Goal: Information Seeking & Learning: Learn about a topic

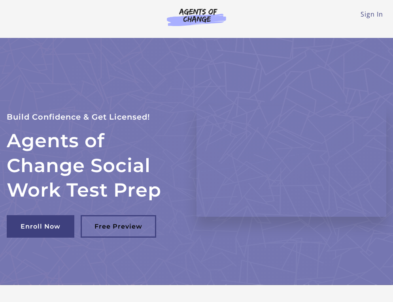
click at [375, 19] on li "Sign In" at bounding box center [372, 13] width 23 height 9
click at [376, 15] on link "Sign In" at bounding box center [372, 14] width 23 height 9
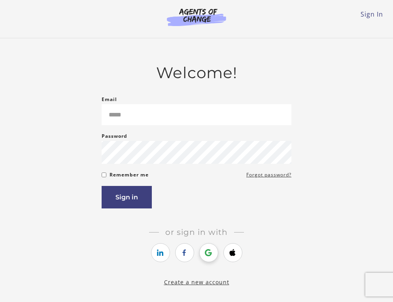
click at [205, 254] on icon "https://courses.thinkific.com/users/auth/google?ss%5Breferral%5D=&ss%5Buser_ret…" at bounding box center [209, 252] width 10 height 9
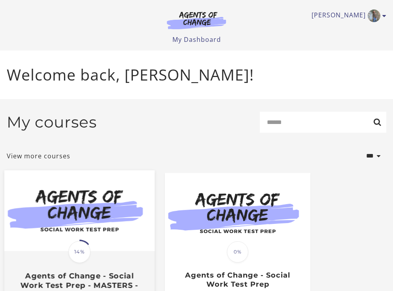
click at [84, 255] on span "14%" at bounding box center [79, 252] width 22 height 22
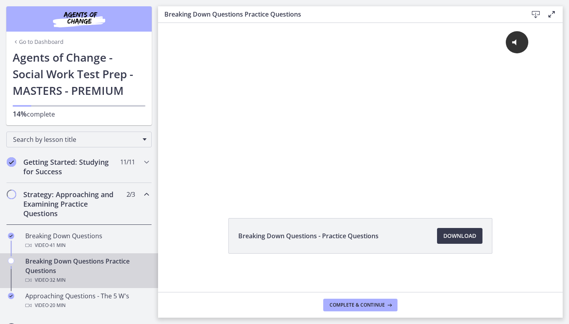
click at [59, 195] on h2 "Strategy: Approaching and Examining Practice Questions" at bounding box center [71, 204] width 96 height 28
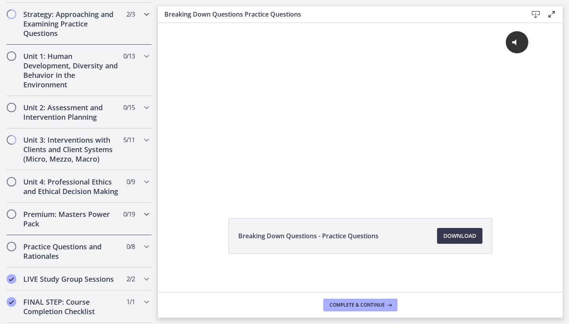
scroll to position [189, 0]
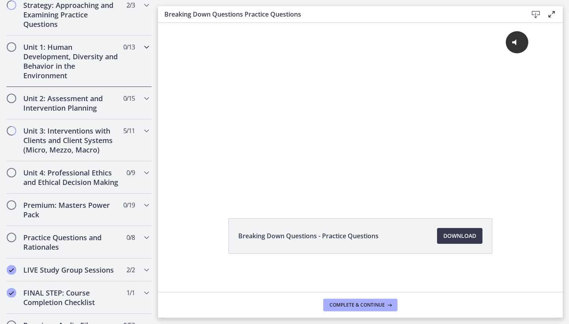
click at [69, 60] on h2 "Unit 1: Human Development, Diversity and Behavior in the Environment" at bounding box center [71, 61] width 96 height 38
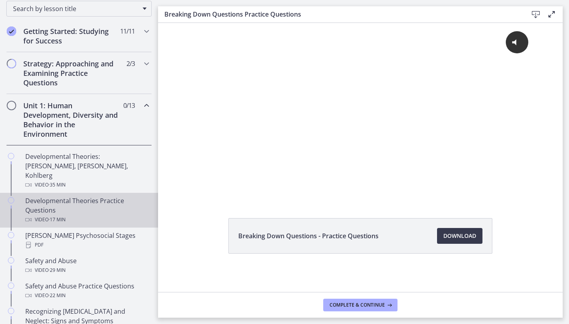
scroll to position [135, 0]
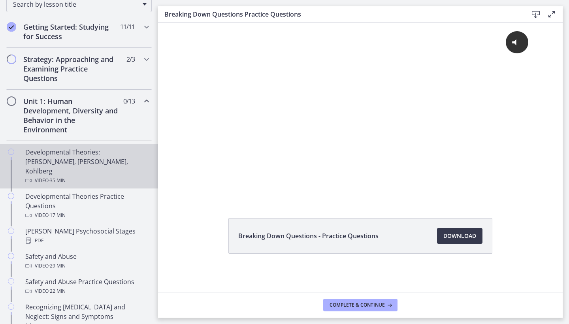
click at [74, 176] on div "Video · 35 min" at bounding box center [86, 180] width 123 height 9
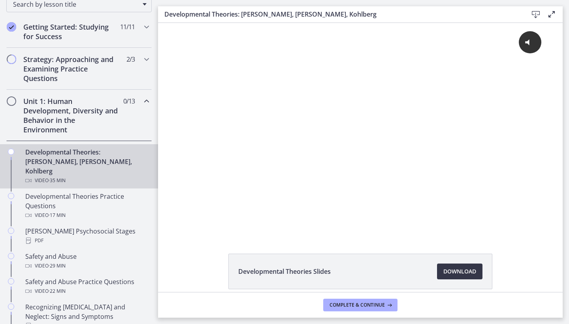
click at [393, 274] on span "Download Opens in a new window" at bounding box center [460, 271] width 33 height 9
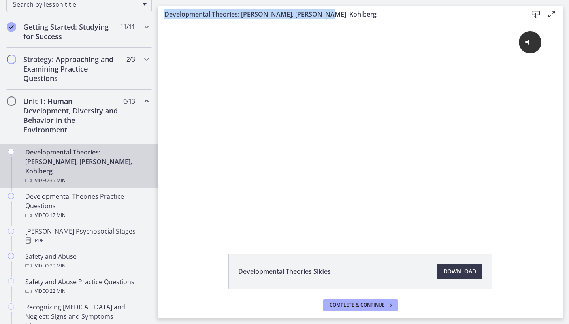
drag, startPoint x: 165, startPoint y: 16, endPoint x: 320, endPoint y: 15, distance: 155.4
click at [320, 15] on h3 "Developmental Theories: Erikson, Piaget, Kohlberg" at bounding box center [339, 13] width 351 height 9
copy h3 "Developmental Theories: Erikson, Piaget, Kohlberg"
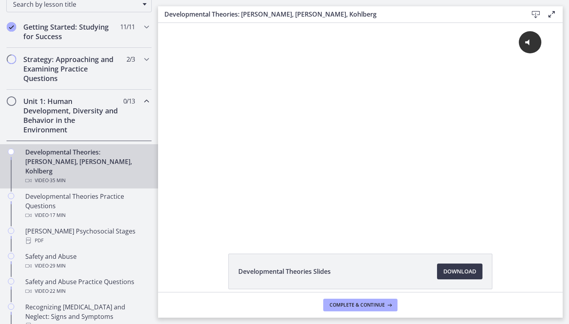
click at [91, 114] on h2 "Unit 1: Human Development, Diversity and Behavior in the Environment" at bounding box center [71, 115] width 96 height 38
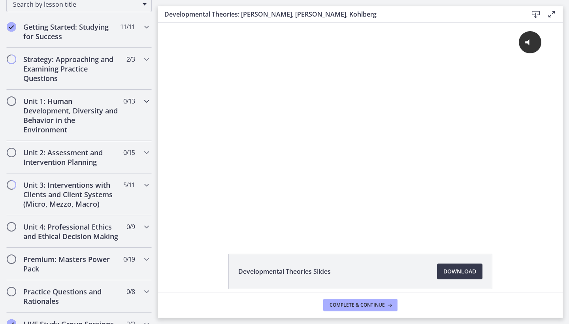
click at [91, 114] on h2 "Unit 1: Human Development, Diversity and Behavior in the Environment" at bounding box center [71, 115] width 96 height 38
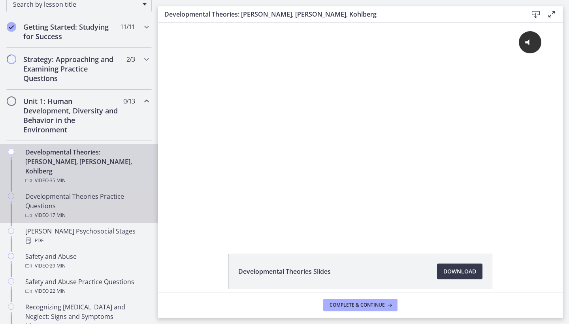
click at [71, 192] on div "Developmental Theories Practice Questions Video · 17 min" at bounding box center [86, 206] width 123 height 28
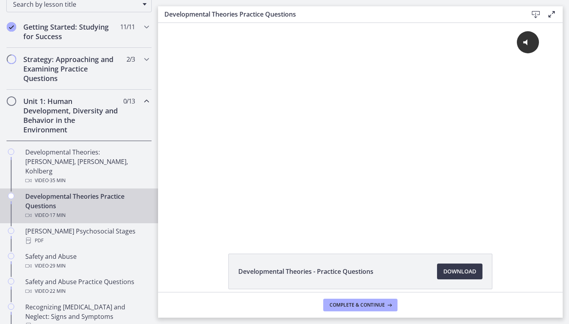
click at [297, 13] on h3 "Developmental Theories Practice Questions" at bounding box center [339, 13] width 351 height 9
drag, startPoint x: 299, startPoint y: 13, endPoint x: 162, endPoint y: 14, distance: 137.6
click at [162, 14] on div "Developmental Theories Practice Questions Download Enable fullscreen" at bounding box center [360, 14] width 405 height 17
copy h3 "Developmental Theories Practice Questions"
click at [393, 272] on span "Download Opens in a new window" at bounding box center [460, 271] width 33 height 9
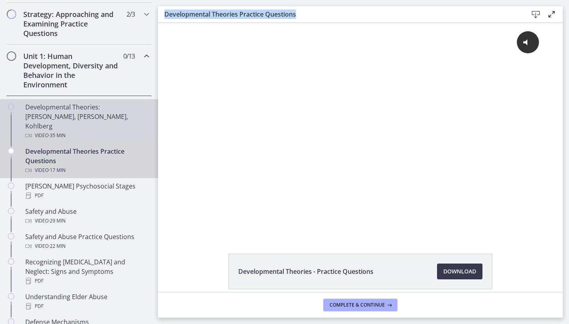
scroll to position [191, 0]
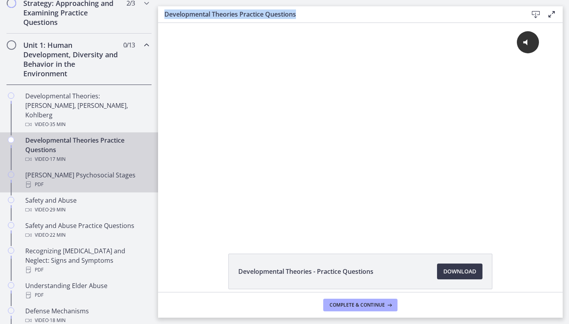
click at [109, 170] on div "Erikson's Psychosocial Stages PDF" at bounding box center [86, 179] width 123 height 19
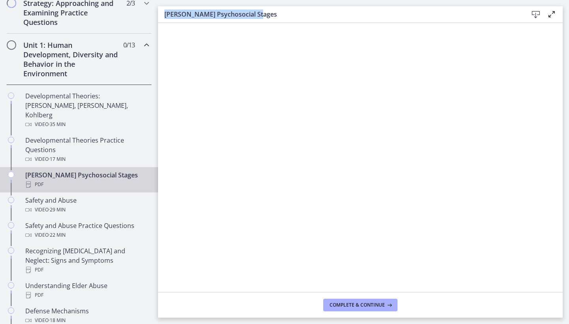
drag, startPoint x: 257, startPoint y: 11, endPoint x: 163, endPoint y: 13, distance: 93.3
click at [163, 13] on div "Erikson's Psychosocial Stages Download Enable fullscreen" at bounding box center [360, 14] width 405 height 17
copy h3 "Erikson's Psychosocial Stages"
click at [393, 12] on icon at bounding box center [535, 14] width 9 height 9
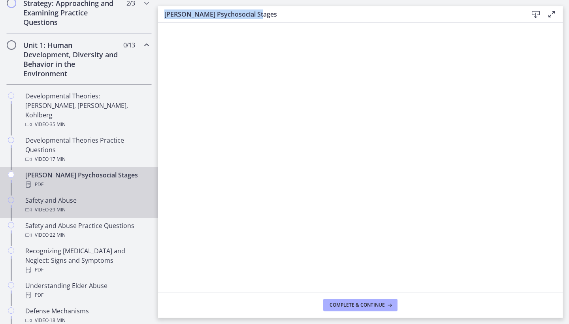
click at [76, 196] on div "Safety and Abuse Video · 29 min" at bounding box center [86, 205] width 123 height 19
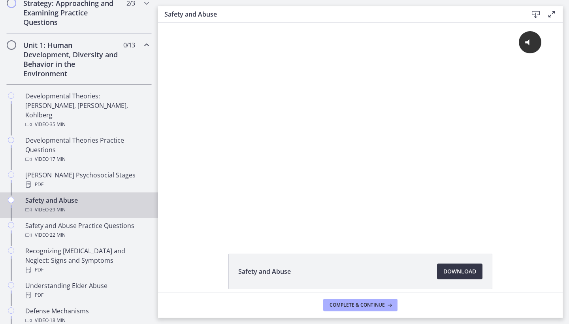
click at [393, 274] on span "Download Opens in a new window" at bounding box center [460, 271] width 33 height 9
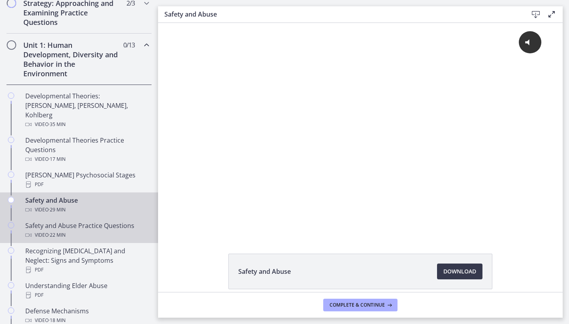
click at [82, 221] on div "Safety and Abuse Practice Questions Video · 22 min" at bounding box center [86, 230] width 123 height 19
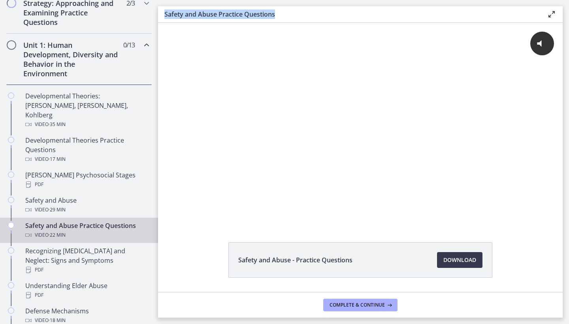
drag, startPoint x: 282, startPoint y: 11, endPoint x: 162, endPoint y: 15, distance: 120.7
click at [162, 15] on div "Safety and Abuse Practice Questions Enable fullscreen" at bounding box center [360, 14] width 405 height 17
copy h3 "Safety and Abuse Practice Questions"
click at [393, 260] on span "Download Opens in a new window" at bounding box center [460, 259] width 33 height 9
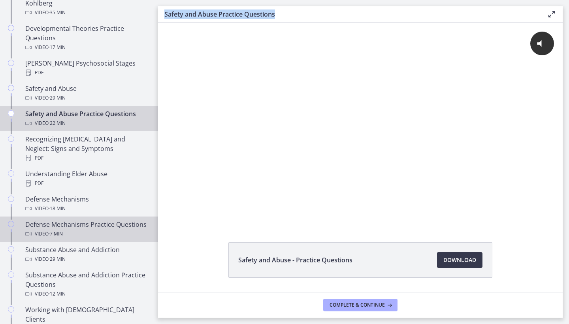
scroll to position [311, 0]
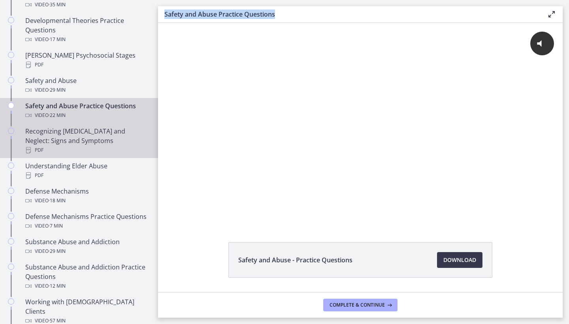
click at [89, 128] on div "Recognizing Child Abuse and Neglect: Signs and Symptoms PDF" at bounding box center [86, 141] width 123 height 28
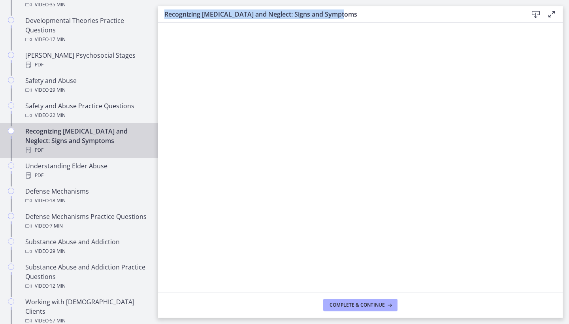
copy h3 "Recognizing Child Abuse and Neglect: Signs and Symptoms"
click at [393, 13] on icon at bounding box center [535, 14] width 9 height 9
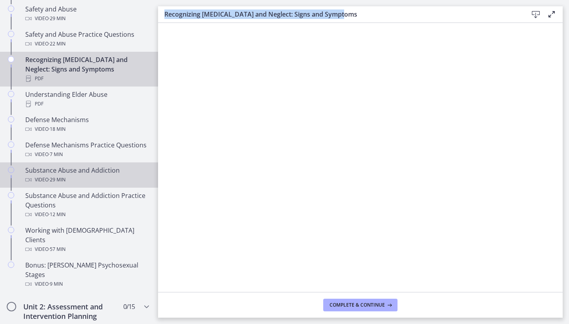
scroll to position [370, 0]
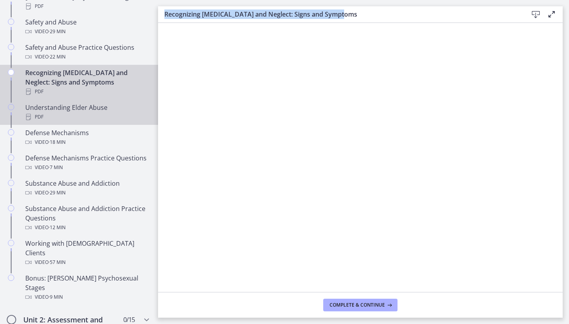
click at [88, 112] on div "PDF" at bounding box center [86, 116] width 123 height 9
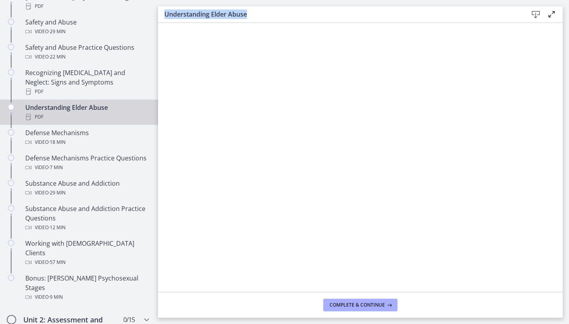
drag, startPoint x: 263, startPoint y: 17, endPoint x: 158, endPoint y: 13, distance: 104.9
click at [158, 13] on div "Understanding Elder Abuse Download Enable fullscreen" at bounding box center [360, 14] width 405 height 17
copy h3 "Understanding Elder Abuse"
click at [393, 14] on icon at bounding box center [535, 14] width 9 height 9
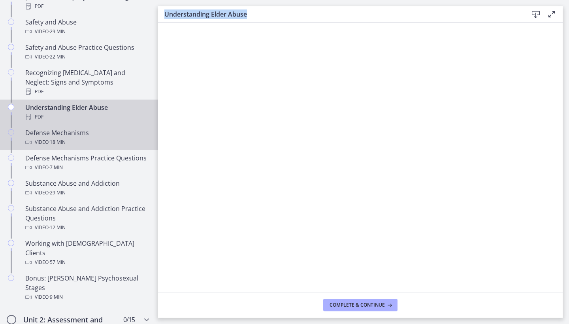
click at [97, 138] on div "Video · 18 min" at bounding box center [86, 142] width 123 height 9
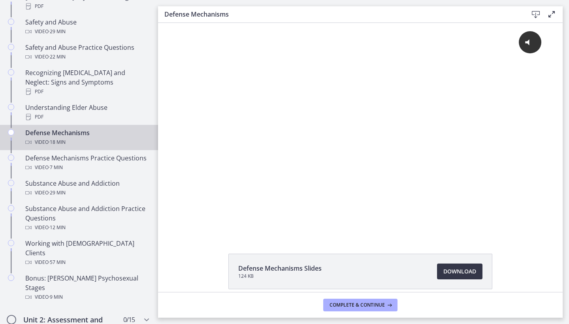
click at [393, 276] on span "Download Opens in a new window" at bounding box center [460, 271] width 33 height 9
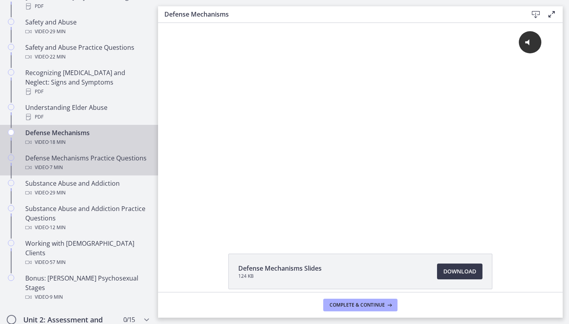
click at [106, 163] on div "Video · 7 min" at bounding box center [86, 167] width 123 height 9
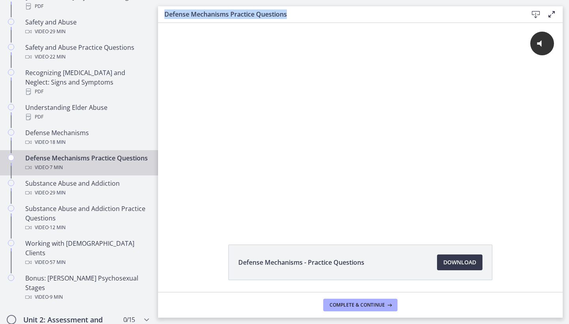
drag, startPoint x: 306, startPoint y: 16, endPoint x: 163, endPoint y: 17, distance: 143.1
click at [163, 17] on div "Defense Mechanisms Practice Questions Download Enable fullscreen" at bounding box center [360, 14] width 405 height 17
copy h3 "Defense Mechanisms Practice Questions"
click at [393, 259] on span "Download Opens in a new window" at bounding box center [460, 262] width 33 height 9
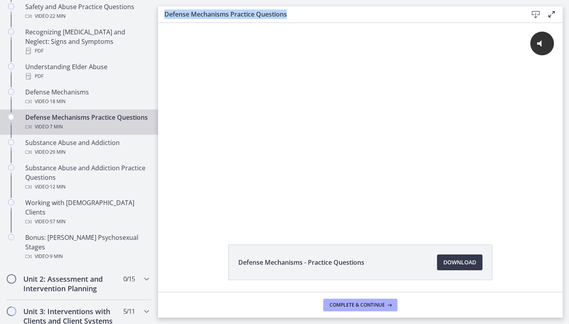
scroll to position [414, 0]
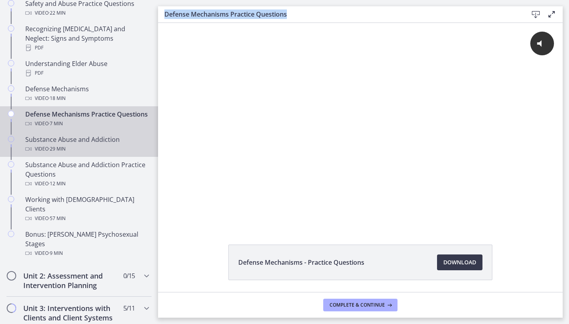
click at [65, 137] on div "Substance Abuse and Addiction Video · 29 min" at bounding box center [86, 144] width 123 height 19
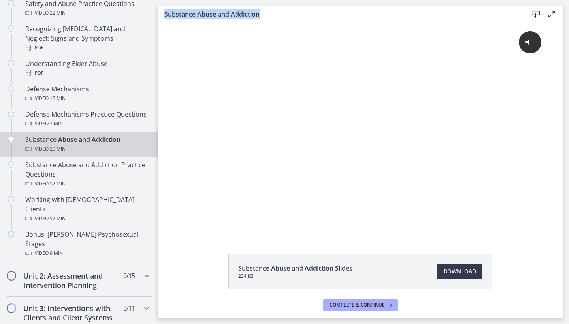
drag, startPoint x: 274, startPoint y: 13, endPoint x: 162, endPoint y: 12, distance: 111.9
click at [162, 12] on div "Substance Abuse and Addiction Download Enable fullscreen" at bounding box center [360, 14] width 405 height 17
copy h3 "Substance Abuse and Addiction"
click at [393, 270] on span "Download Opens in a new window" at bounding box center [460, 271] width 33 height 9
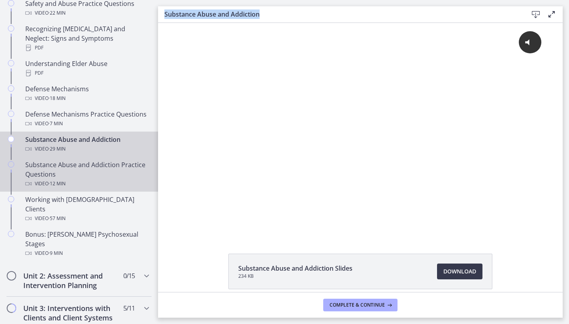
click at [53, 179] on span "· 12 min" at bounding box center [57, 183] width 17 height 9
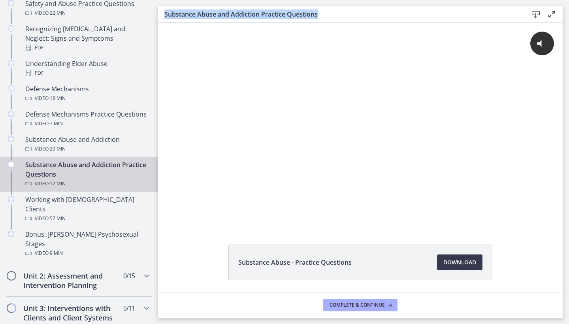
drag, startPoint x: 342, startPoint y: 16, endPoint x: 164, endPoint y: 15, distance: 178.3
click at [164, 15] on div "Substance Abuse and Addiction Practice Questions Download Enable fullscreen" at bounding box center [360, 14] width 405 height 17
copy h3 "Substance Abuse and Addiction Practice Questions"
click at [393, 264] on span "Download Opens in a new window" at bounding box center [460, 262] width 33 height 9
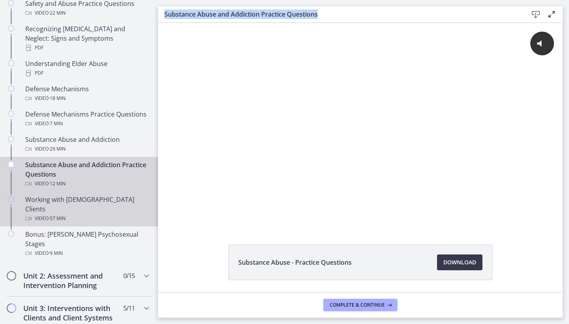
click at [85, 214] on div "Video · 57 min" at bounding box center [86, 218] width 123 height 9
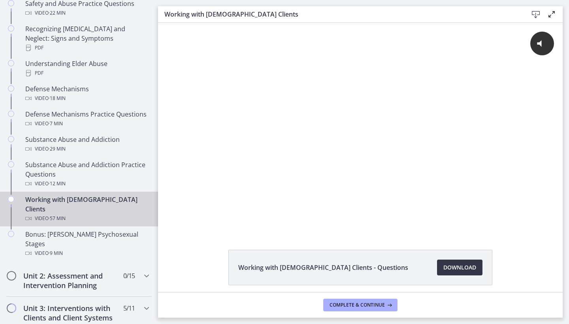
click at [393, 270] on span "Download Opens in a new window" at bounding box center [460, 267] width 33 height 9
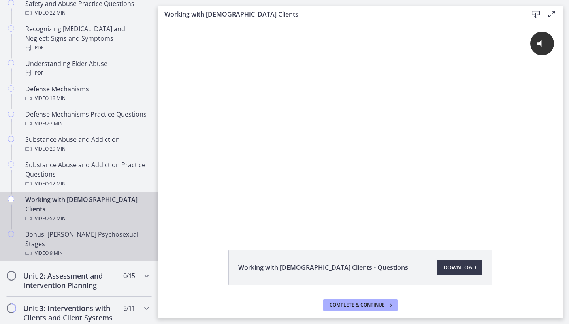
click at [89, 230] on div "Bonus: Freud's Psychosexual Stages Video · 9 min" at bounding box center [86, 244] width 123 height 28
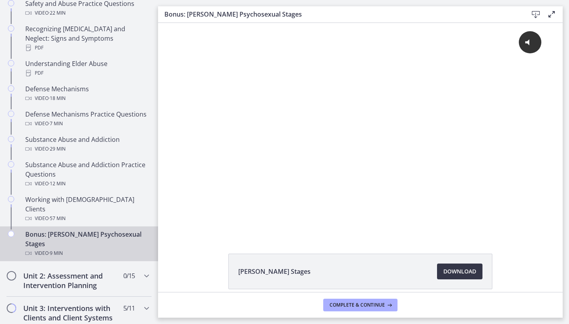
click at [393, 276] on span "Download Opens in a new window" at bounding box center [460, 271] width 33 height 9
drag, startPoint x: 267, startPoint y: 16, endPoint x: 233, endPoint y: 16, distance: 33.6
click at [185, 15] on h3 "Bonus: Freud's Psychosexual Stages" at bounding box center [339, 13] width 351 height 9
drag, startPoint x: 277, startPoint y: 10, endPoint x: 164, endPoint y: 10, distance: 113.5
click at [164, 10] on div "Bonus: Freud's Psychosexual Stages Download Enable fullscreen" at bounding box center [360, 14] width 405 height 17
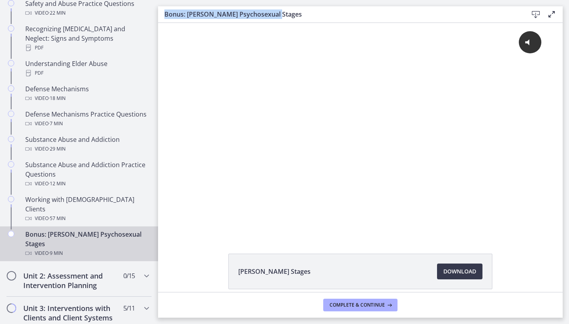
copy h3 "Bonus: Freud's Psychosexual Stages"
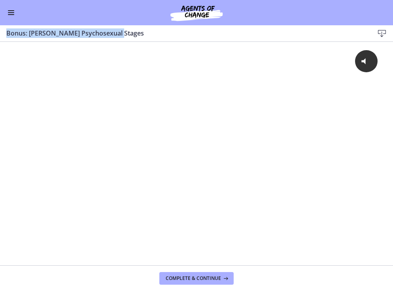
click at [15, 12] on button "Enable menu" at bounding box center [10, 12] width 9 height 9
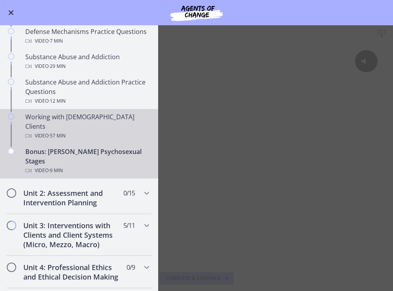
scroll to position [483, 0]
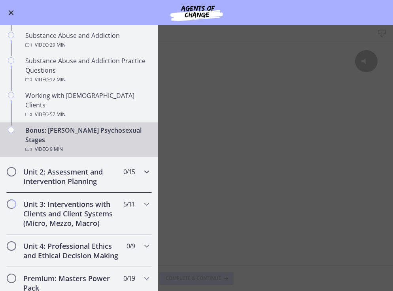
click at [47, 167] on h2 "Unit 2: Assessment and Intervention Planning" at bounding box center [71, 176] width 96 height 19
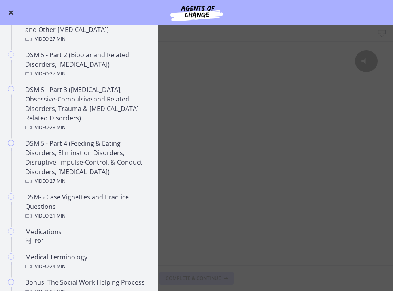
scroll to position [94, 0]
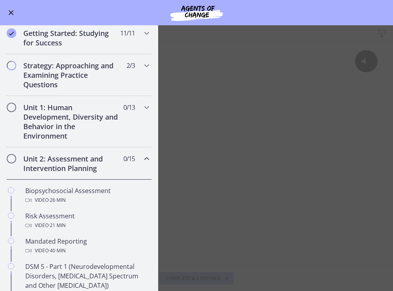
click at [124, 159] on span "0 / 15 Completed" at bounding box center [128, 158] width 11 height 9
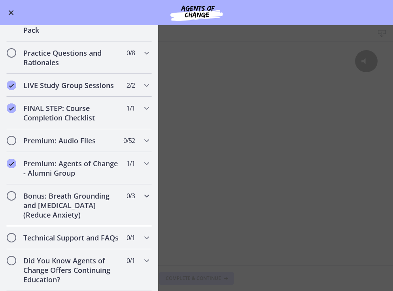
scroll to position [0, 0]
click at [110, 140] on h2 "Premium: Audio Files" at bounding box center [71, 140] width 96 height 9
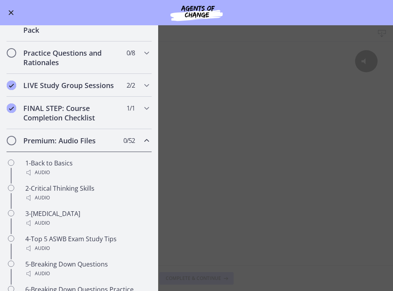
click at [110, 140] on h2 "Premium: Audio Files" at bounding box center [71, 140] width 96 height 9
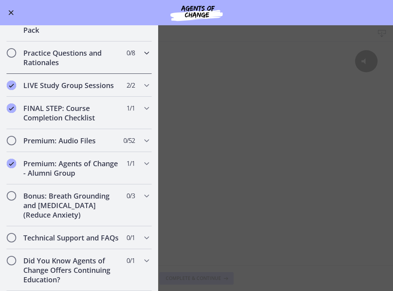
click at [104, 64] on h2 "Practice Questions and Rationales" at bounding box center [71, 57] width 96 height 19
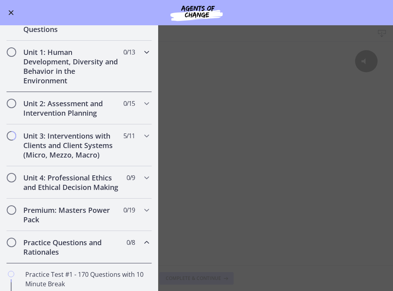
scroll to position [148, 0]
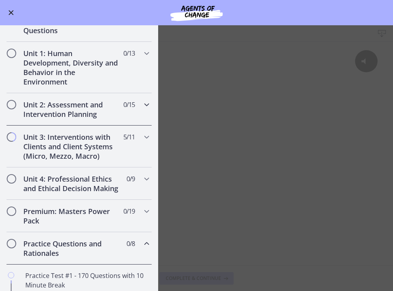
click at [110, 113] on h2 "Unit 2: Assessment and Intervention Planning" at bounding box center [71, 109] width 96 height 19
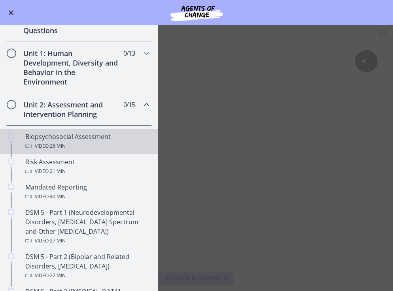
click at [48, 141] on div "Biopsychosocial Assessment Video · 26 min" at bounding box center [86, 141] width 123 height 19
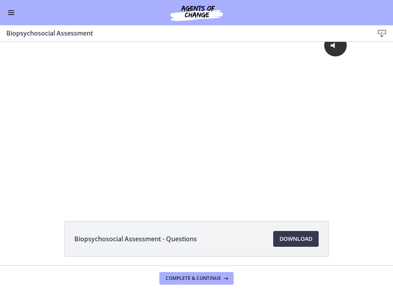
scroll to position [17, 0]
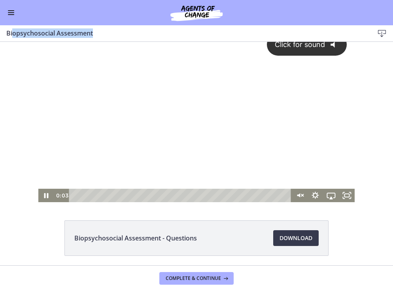
drag, startPoint x: 102, startPoint y: 32, endPoint x: 13, endPoint y: 28, distance: 88.6
click at [13, 28] on h3 "Biopsychosocial Assessment" at bounding box center [183, 32] width 355 height 9
click at [161, 38] on div "Biopsychosocial Assessment" at bounding box center [188, 33] width 364 height 10
drag, startPoint x: 101, startPoint y: 32, endPoint x: 0, endPoint y: 36, distance: 100.9
click at [0, 36] on div "Biopsychosocial Assessment Download Enable fullscreen" at bounding box center [196, 33] width 393 height 17
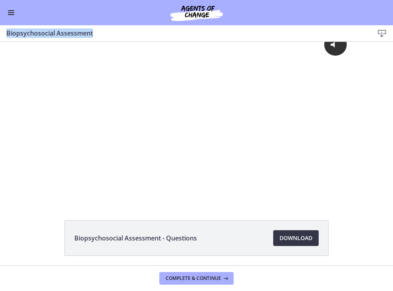
click at [283, 236] on span "Download Opens in a new window" at bounding box center [295, 238] width 33 height 9
click at [8, 16] on button "Enable menu" at bounding box center [10, 12] width 9 height 9
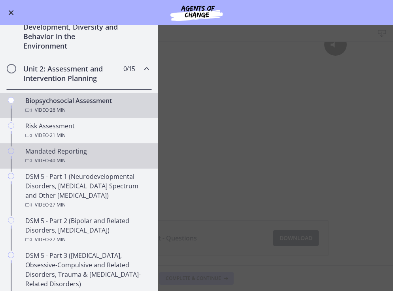
scroll to position [186, 0]
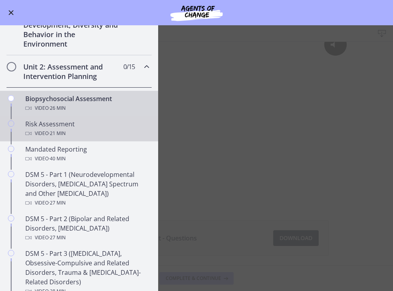
click at [47, 133] on div "Video · 21 min" at bounding box center [86, 133] width 123 height 9
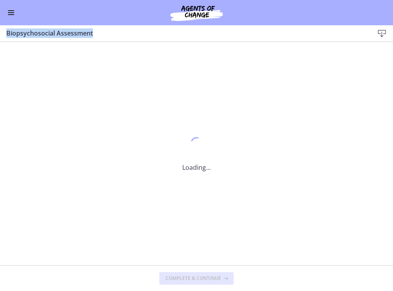
scroll to position [0, 0]
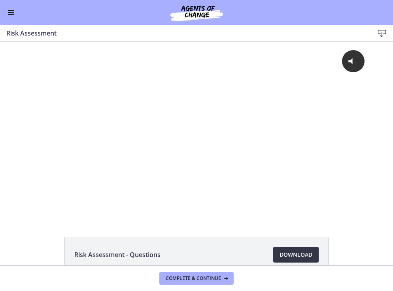
click at [293, 256] on span "Download Opens in a new window" at bounding box center [295, 254] width 33 height 9
click at [13, 18] on div "Go to Dashboard" at bounding box center [196, 12] width 393 height 25
click at [9, 14] on button "Enable menu" at bounding box center [10, 12] width 9 height 9
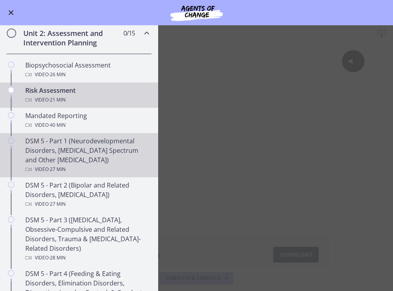
scroll to position [231, 0]
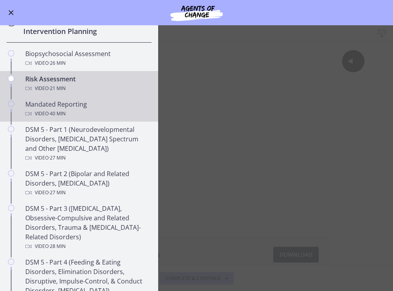
click at [42, 108] on div "Mandated Reporting Video · 40 min" at bounding box center [86, 109] width 123 height 19
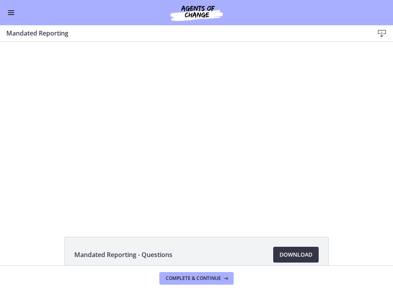
click at [290, 257] on span "Download Opens in a new window" at bounding box center [295, 254] width 33 height 9
click at [11, 14] on button "Enable menu" at bounding box center [10, 12] width 9 height 9
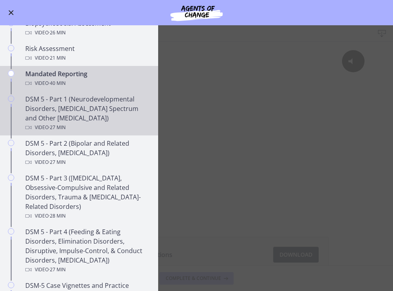
scroll to position [267, 0]
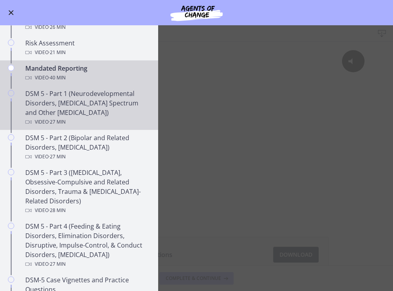
click at [63, 105] on div "DSM 5 - Part 1 (Neurodevelopmental Disorders, Schizophrenia Spectrum and Other …" at bounding box center [86, 108] width 123 height 38
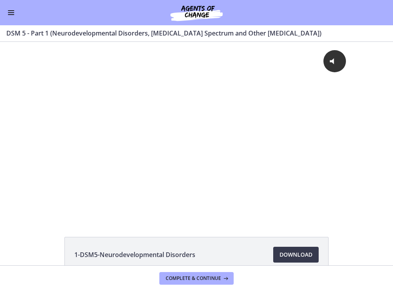
drag, startPoint x: 329, startPoint y: 32, endPoint x: 4, endPoint y: 32, distance: 325.0
click at [4, 32] on div "DSM 5 - Part 1 (Neurodevelopmental Disorders, Schizophrenia Spectrum and Other …" at bounding box center [196, 33] width 393 height 17
click at [289, 254] on span "Download Opens in a new window" at bounding box center [295, 254] width 33 height 9
click at [11, 13] on button "Enable menu" at bounding box center [10, 12] width 9 height 9
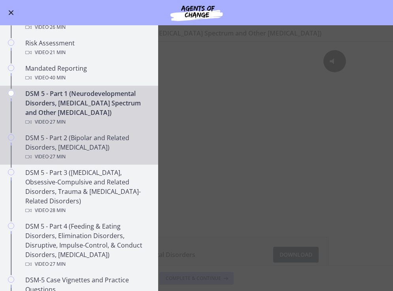
click at [61, 144] on div "DSM 5 - Part 2 (Bipolar and Related Disorders, Depressive Disorders) Video · 27…" at bounding box center [86, 147] width 123 height 28
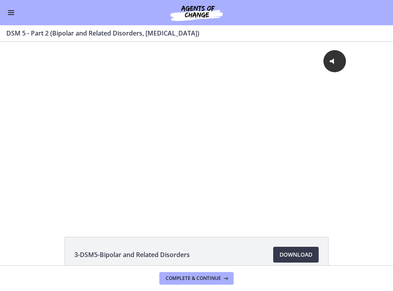
drag, startPoint x: 224, startPoint y: 34, endPoint x: 15, endPoint y: 24, distance: 209.4
click at [15, 24] on div "Skip to main content Go to Dashboard Go to Dashboard Go to Dashboard Agents of …" at bounding box center [196, 145] width 393 height 291
click at [11, 30] on h3 "DSM 5 - Part 2 (Bipolar and Related Disorders, Depressive Disorders)" at bounding box center [191, 32] width 371 height 9
drag, startPoint x: 8, startPoint y: 33, endPoint x: 222, endPoint y: 36, distance: 213.9
click at [222, 37] on h3 "DSM 5 - Part 2 (Bipolar and Related Disorders, Depressive Disorders)" at bounding box center [191, 32] width 371 height 9
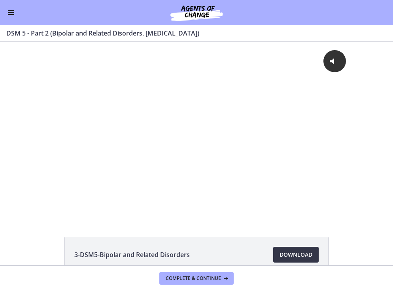
click at [295, 258] on span "Download Opens in a new window" at bounding box center [295, 254] width 33 height 9
click at [8, 13] on span "Enable menu" at bounding box center [11, 12] width 6 height 1
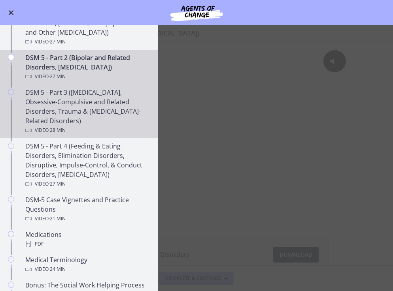
scroll to position [349, 0]
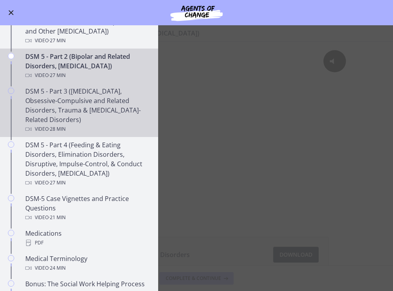
click at [59, 110] on div "DSM 5 - Part 3 (Anxiety Disorders, Obsessive-Compulsive and Related Disorders, …" at bounding box center [86, 110] width 123 height 47
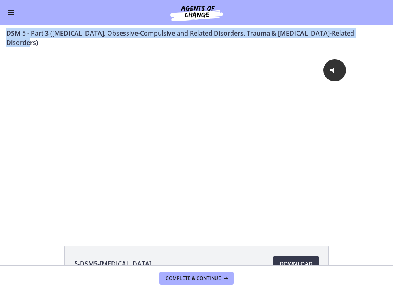
drag, startPoint x: 372, startPoint y: 34, endPoint x: 2, endPoint y: 34, distance: 370.8
click at [2, 34] on div "DSM 5 - Part 3 (Anxiety Disorders, Obsessive-Compulsive and Related Disorders, …" at bounding box center [196, 38] width 393 height 26
click at [285, 259] on span "Download Opens in a new window" at bounding box center [295, 263] width 33 height 9
click at [9, 16] on button "Enable menu" at bounding box center [10, 12] width 9 height 9
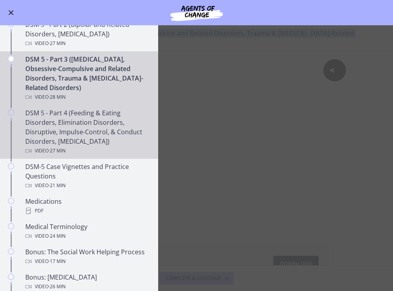
scroll to position [384, 0]
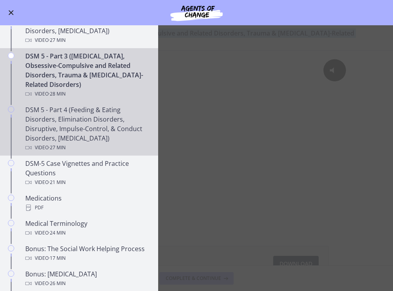
click at [47, 123] on div "DSM 5 - Part 4 (Feeding & Eating Disorders, Elimination Disorders, Disruptive, …" at bounding box center [86, 128] width 123 height 47
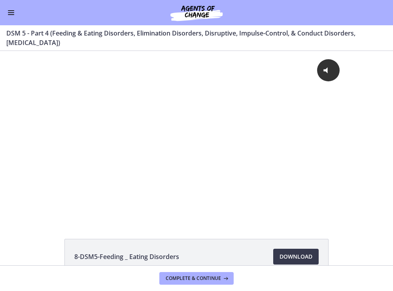
drag, startPoint x: 71, startPoint y: 42, endPoint x: 3, endPoint y: 30, distance: 68.7
click at [3, 30] on div "DSM 5 - Part 4 (Feeding & Eating Disorders, Elimination Disorders, Disruptive, …" at bounding box center [196, 38] width 393 height 26
click at [310, 259] on span "Download Opens in a new window" at bounding box center [295, 256] width 33 height 9
click at [9, 11] on span "Enable menu" at bounding box center [11, 10] width 6 height 1
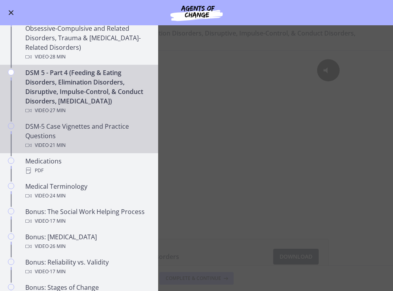
scroll to position [425, 0]
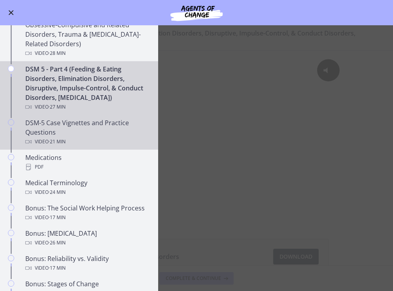
click at [46, 133] on div "DSM-5 Case Vignettes and Practice Questions Video · 21 min" at bounding box center [86, 132] width 123 height 28
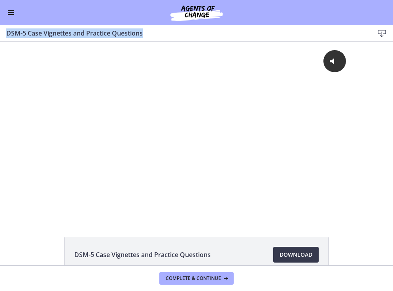
drag, startPoint x: 164, startPoint y: 32, endPoint x: 0, endPoint y: 32, distance: 163.3
click at [0, 32] on div "DSM-5 Case Vignettes and Practice Questions Download Enable fullscreen" at bounding box center [196, 33] width 393 height 17
click at [280, 253] on span "Download Opens in a new window" at bounding box center [295, 254] width 33 height 9
click at [11, 13] on span "Enable menu" at bounding box center [11, 12] width 6 height 1
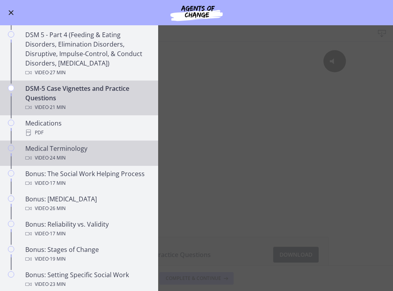
scroll to position [467, 0]
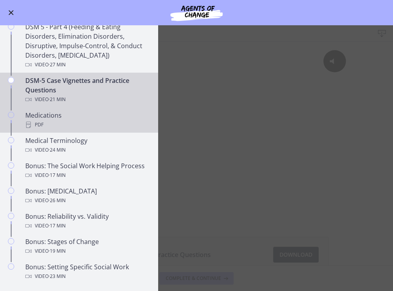
click at [53, 125] on div "PDF" at bounding box center [86, 124] width 123 height 9
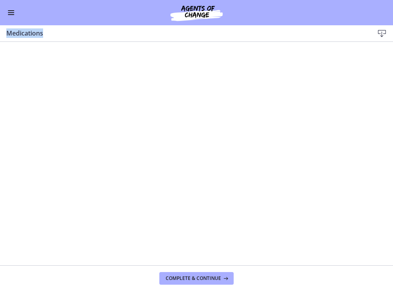
drag, startPoint x: 66, startPoint y: 32, endPoint x: 0, endPoint y: 34, distance: 65.7
click at [0, 34] on div "Medications Download Enable fullscreen" at bounding box center [196, 33] width 393 height 17
click at [381, 31] on icon at bounding box center [381, 33] width 9 height 9
click at [9, 14] on button "Enable menu" at bounding box center [10, 12] width 9 height 9
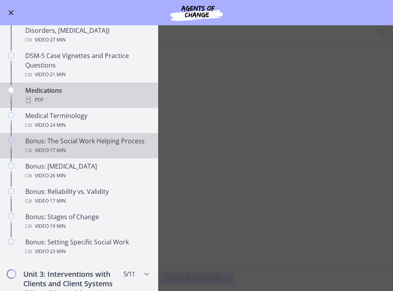
scroll to position [492, 0]
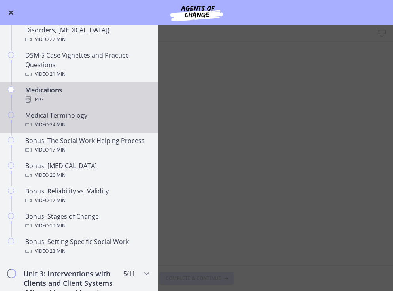
click at [46, 126] on div "Video · 24 min" at bounding box center [86, 124] width 123 height 9
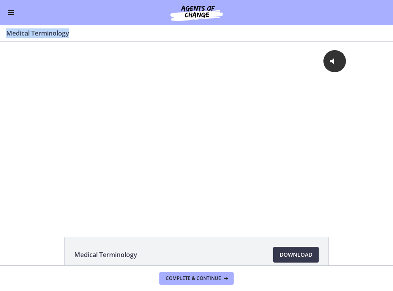
drag, startPoint x: 73, startPoint y: 33, endPoint x: 7, endPoint y: 33, distance: 66.0
click at [8, 33] on h3 "Medical Terminology" at bounding box center [191, 32] width 371 height 9
click at [309, 256] on span "Download Opens in a new window" at bounding box center [295, 254] width 33 height 9
click at [10, 11] on span "Enable menu" at bounding box center [11, 10] width 6 height 1
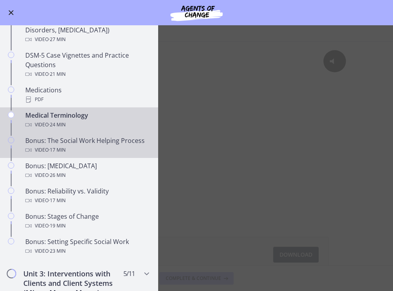
click at [26, 139] on div "Bonus: The Social Work Helping Process Video · 17 min" at bounding box center [86, 145] width 123 height 19
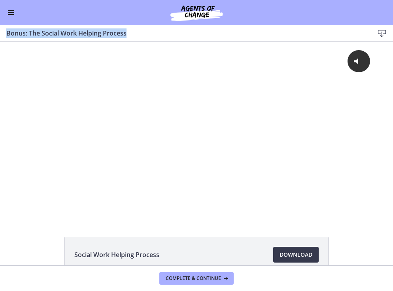
drag, startPoint x: 131, startPoint y: 30, endPoint x: 1, endPoint y: 28, distance: 129.7
click at [1, 28] on div "Bonus: The Social Work Helping Process Download Enable fullscreen" at bounding box center [196, 33] width 393 height 17
click at [291, 258] on span "Download Opens in a new window" at bounding box center [295, 254] width 33 height 9
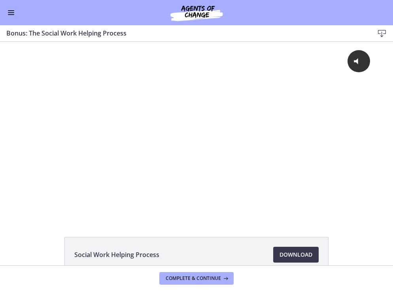
click at [12, 19] on div "Go to Dashboard" at bounding box center [196, 12] width 393 height 25
click at [11, 15] on button "Enable menu" at bounding box center [10, 12] width 9 height 9
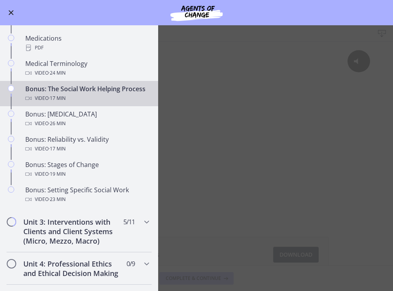
scroll to position [546, 0]
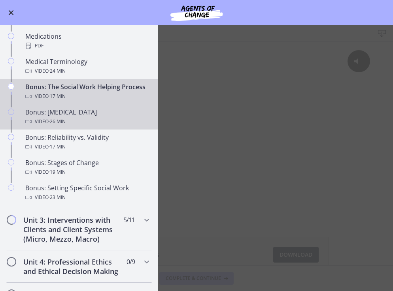
click at [50, 112] on div "Bonus: Personality Disorders Video · 26 min" at bounding box center [86, 117] width 123 height 19
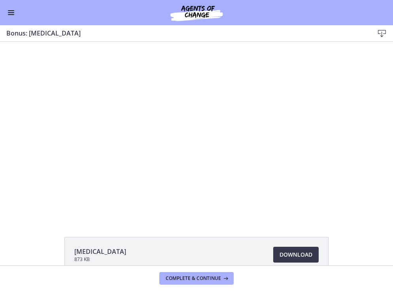
drag, startPoint x: 128, startPoint y: 31, endPoint x: 3, endPoint y: 34, distance: 125.4
click at [3, 34] on div "Bonus: Personality Disorders Download Enable fullscreen" at bounding box center [196, 33] width 393 height 17
click at [289, 253] on span "Download Opens in a new window" at bounding box center [295, 254] width 33 height 9
click at [13, 11] on button "Enable menu" at bounding box center [10, 12] width 9 height 9
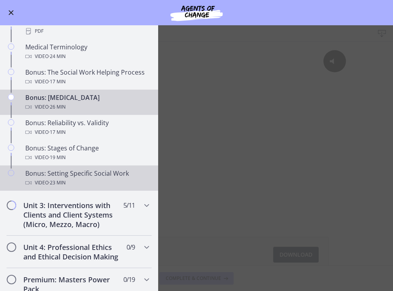
scroll to position [561, 0]
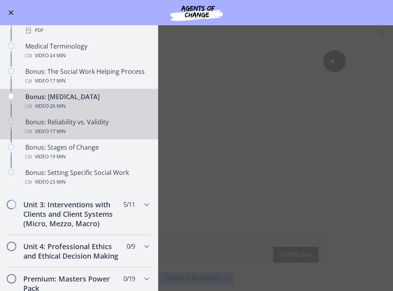
click at [66, 130] on span "· 17 min" at bounding box center [57, 131] width 17 height 9
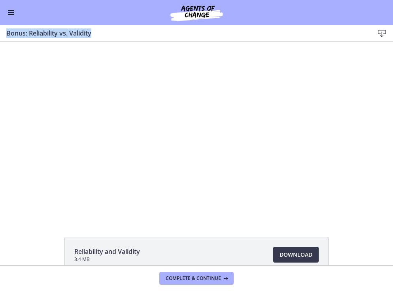
drag, startPoint x: 102, startPoint y: 31, endPoint x: 0, endPoint y: 35, distance: 101.7
click at [0, 35] on div "Bonus: Reliability vs. Validity Download Enable fullscreen" at bounding box center [196, 33] width 393 height 17
click at [155, 30] on h3 "Bonus: Reliability vs. Validity" at bounding box center [183, 32] width 355 height 9
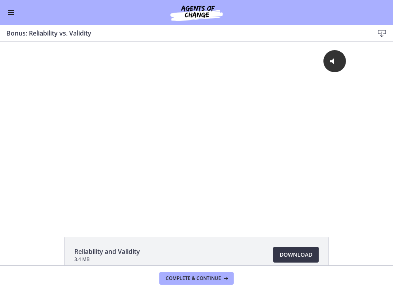
click at [302, 254] on span "Download Opens in a new window" at bounding box center [295, 254] width 33 height 9
click at [7, 9] on button "Enable menu" at bounding box center [10, 12] width 9 height 9
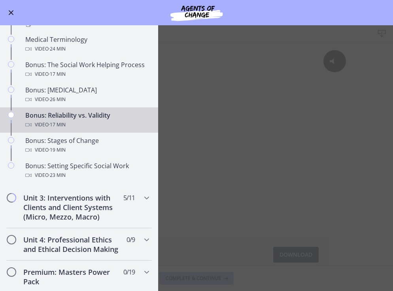
scroll to position [571, 0]
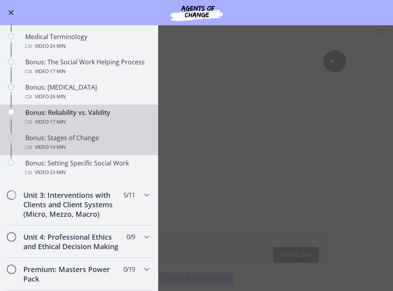
click at [51, 144] on span "· 19 min" at bounding box center [57, 147] width 17 height 9
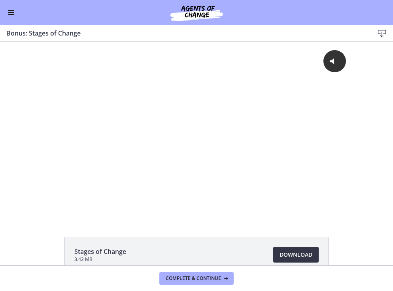
click at [295, 255] on span "Download Opens in a new window" at bounding box center [295, 254] width 33 height 9
drag, startPoint x: 98, startPoint y: 30, endPoint x: 3, endPoint y: 32, distance: 95.3
click at [3, 34] on div "Bonus: Stages of Change Download Enable fullscreen" at bounding box center [196, 33] width 393 height 17
click at [283, 254] on span "Download Opens in a new window" at bounding box center [295, 254] width 33 height 9
click at [14, 13] on button "Enable menu" at bounding box center [10, 12] width 9 height 9
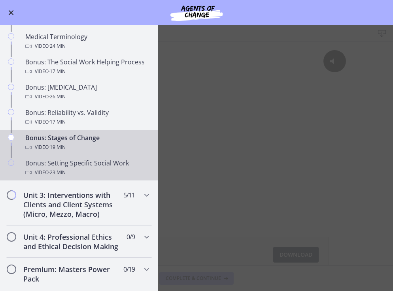
click at [33, 163] on div "Bonus: Setting Specific Social Work Video · 23 min" at bounding box center [86, 168] width 123 height 19
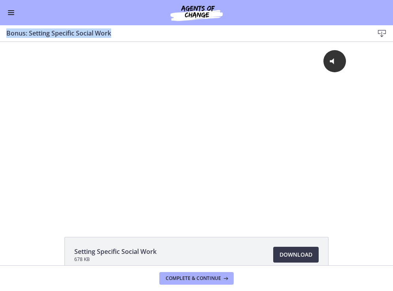
drag, startPoint x: 122, startPoint y: 30, endPoint x: 2, endPoint y: 30, distance: 120.2
click at [2, 30] on div "Bonus: Setting Specific Social Work Download Enable fullscreen" at bounding box center [196, 33] width 393 height 17
click at [302, 253] on span "Download Opens in a new window" at bounding box center [295, 254] width 33 height 9
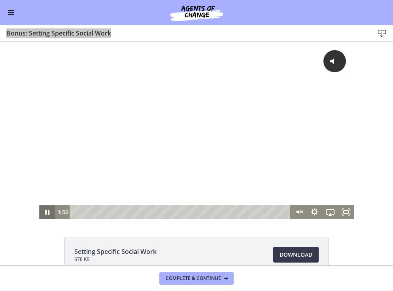
click at [49, 210] on icon "Pause" at bounding box center [47, 212] width 4 height 5
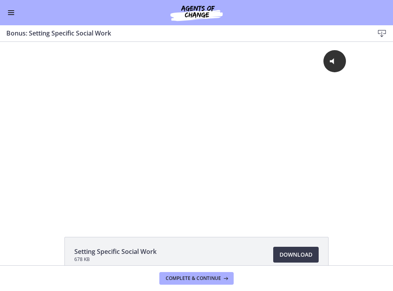
click at [230, 1] on div "Go to Dashboard" at bounding box center [196, 12] width 393 height 25
